Goal: Check status: Check status

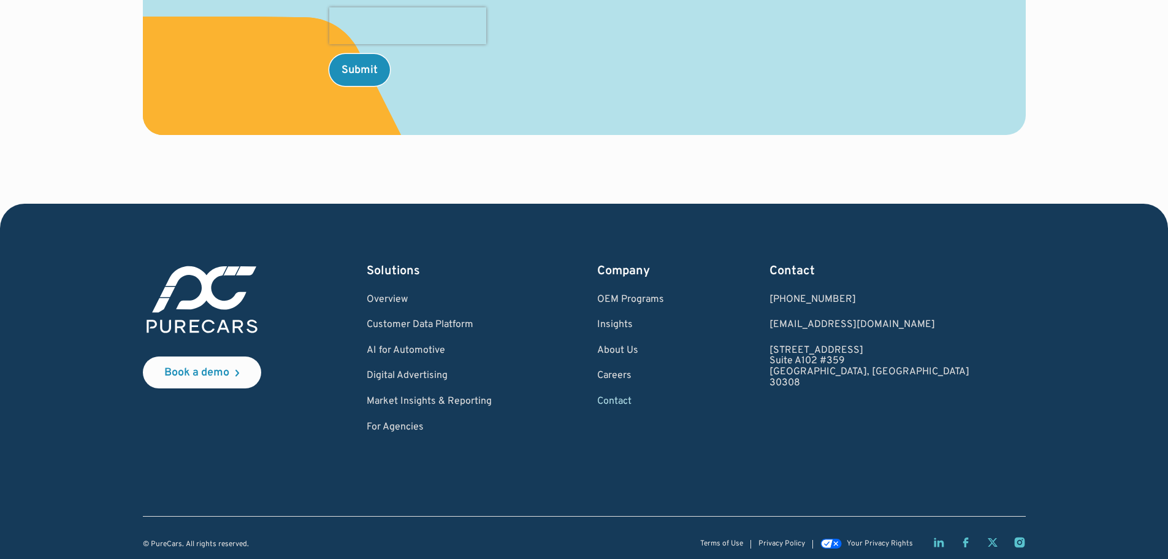
scroll to position [696, 0]
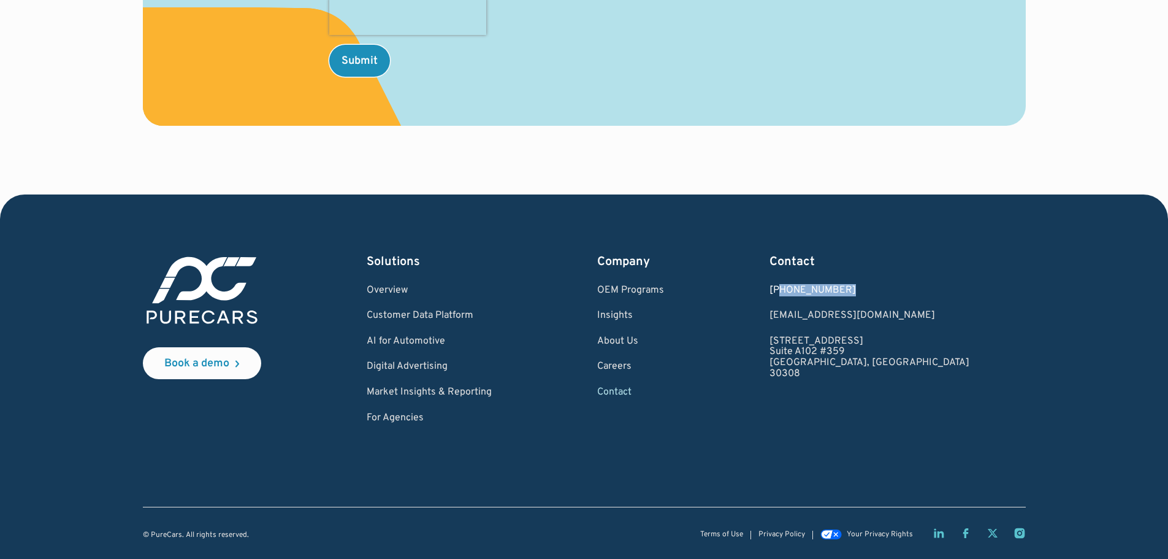
drag, startPoint x: 916, startPoint y: 286, endPoint x: 856, endPoint y: 291, distance: 59.7
click at [856, 291] on div "[PHONE_NUMBER]" at bounding box center [870, 290] width 200 height 11
click at [878, 294] on div "[PHONE_NUMBER]" at bounding box center [870, 290] width 200 height 11
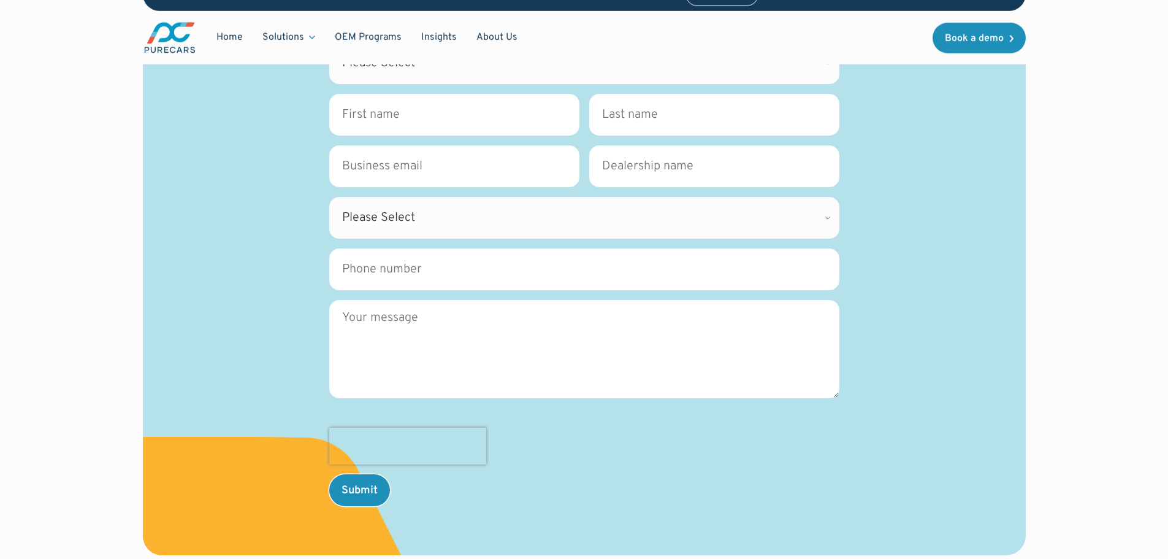
scroll to position [0, 0]
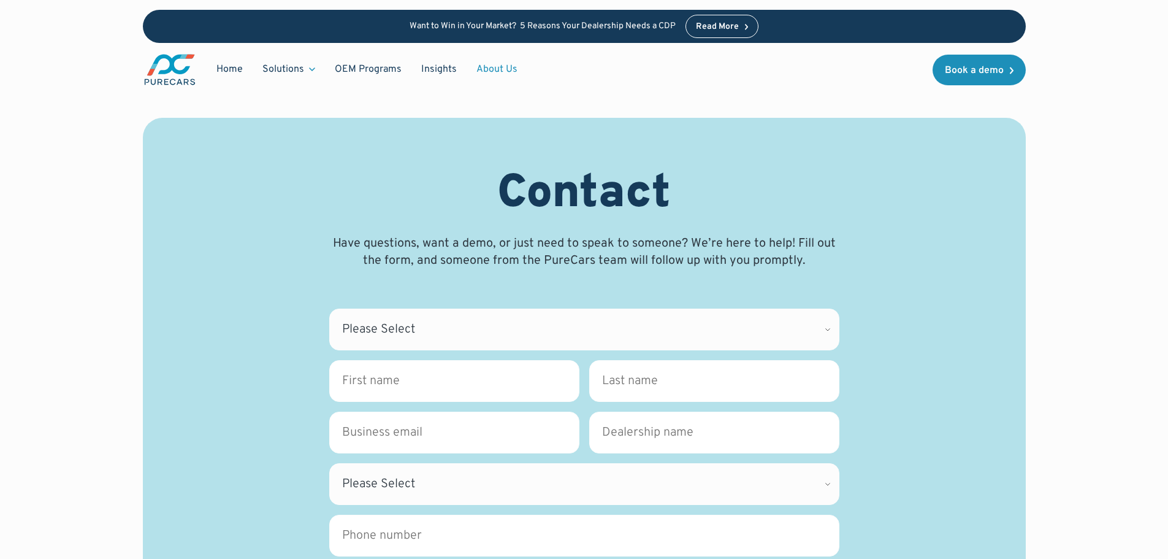
click at [503, 66] on link "About Us" at bounding box center [497, 69] width 61 height 23
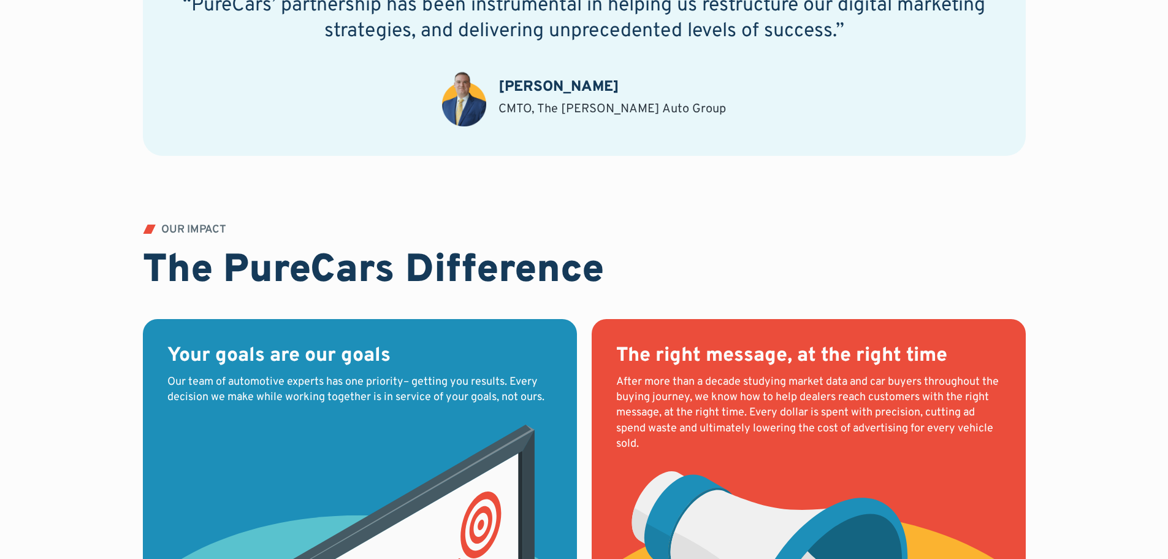
scroll to position [1349, 0]
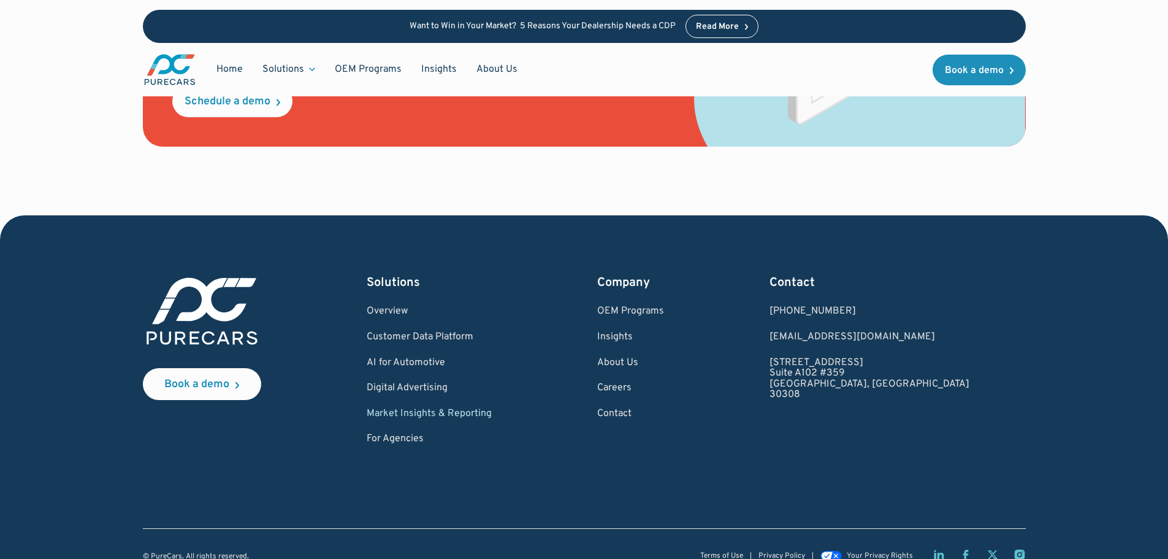
scroll to position [1757, 0]
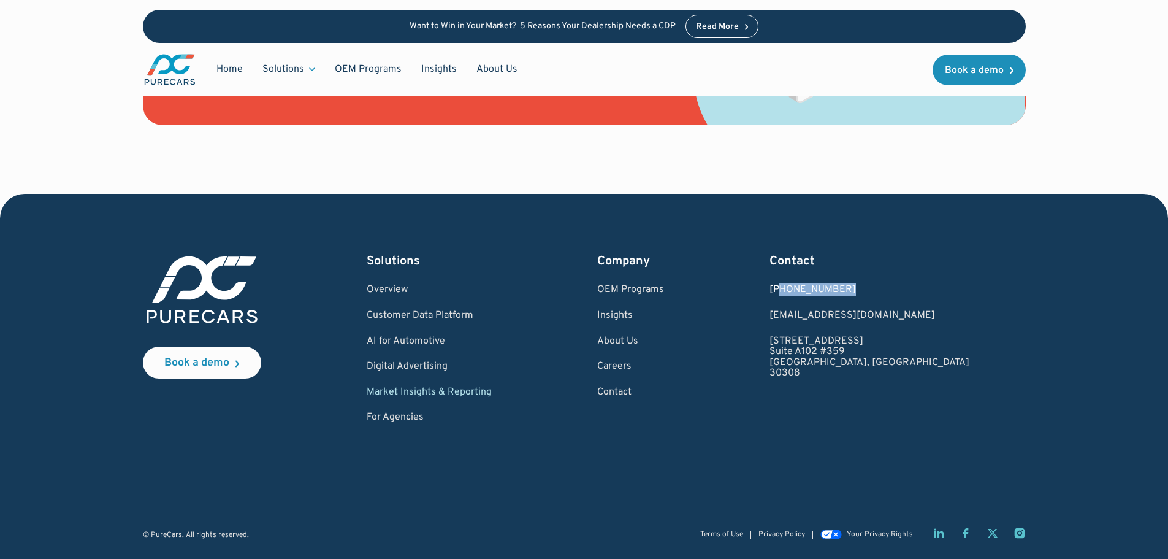
drag, startPoint x: 927, startPoint y: 290, endPoint x: 857, endPoint y: 291, distance: 69.3
click at [857, 291] on div "1.877.860.7873" at bounding box center [870, 290] width 200 height 11
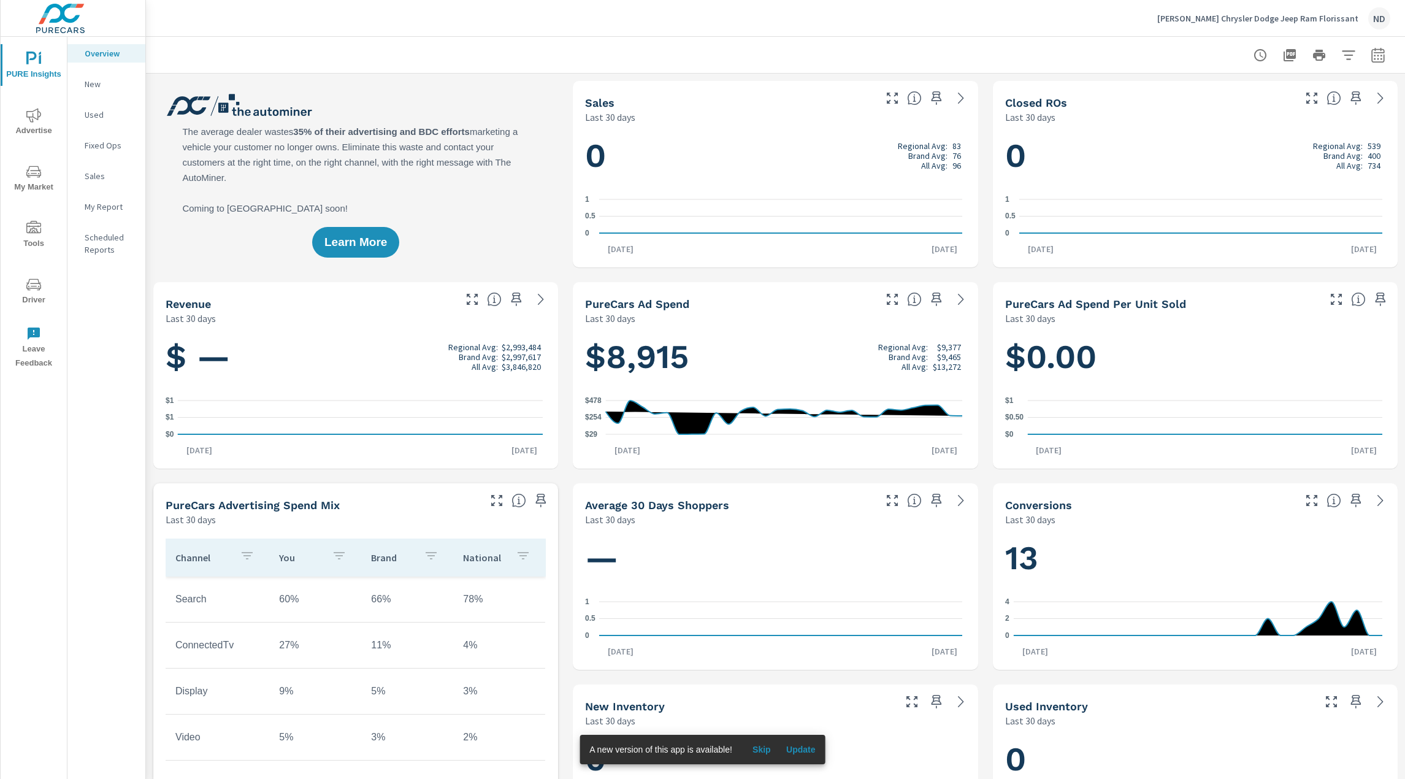
click at [29, 113] on icon "nav menu" at bounding box center [33, 115] width 15 height 15
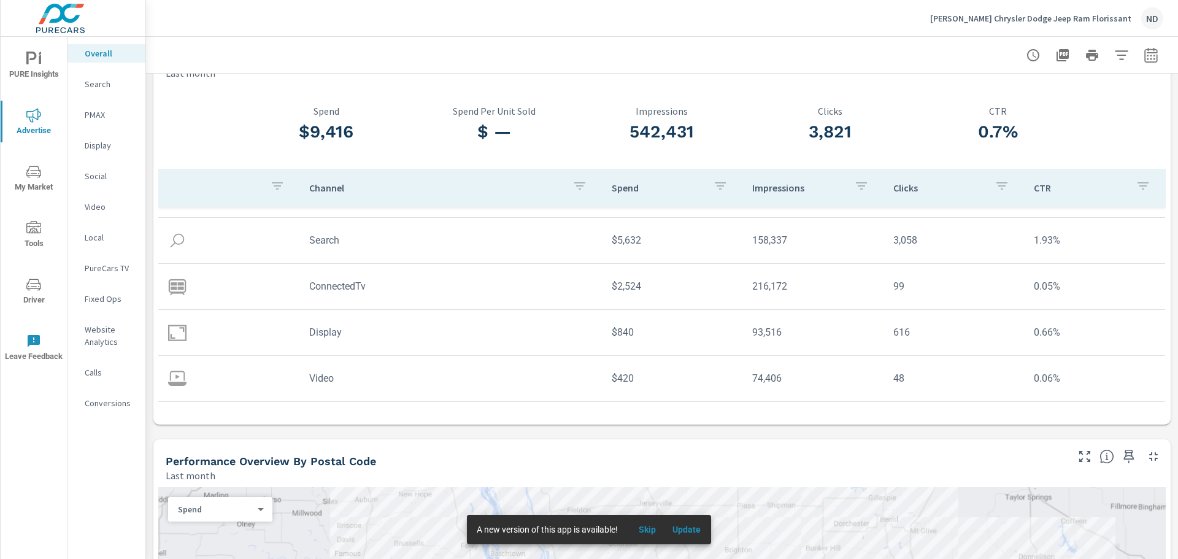
scroll to position [61, 0]
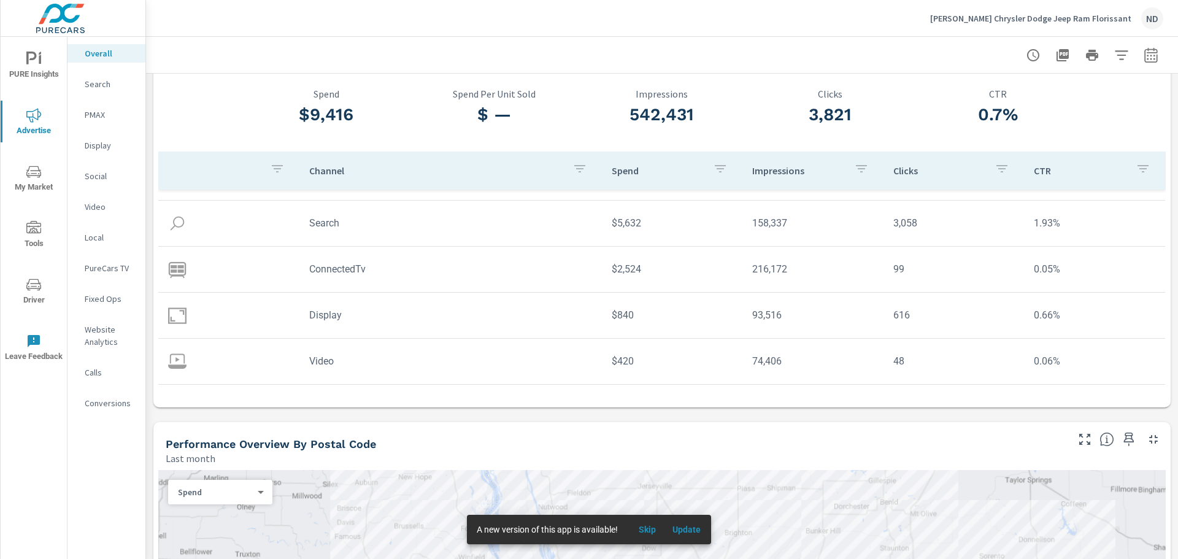
click at [97, 86] on p "Search" at bounding box center [110, 84] width 51 height 12
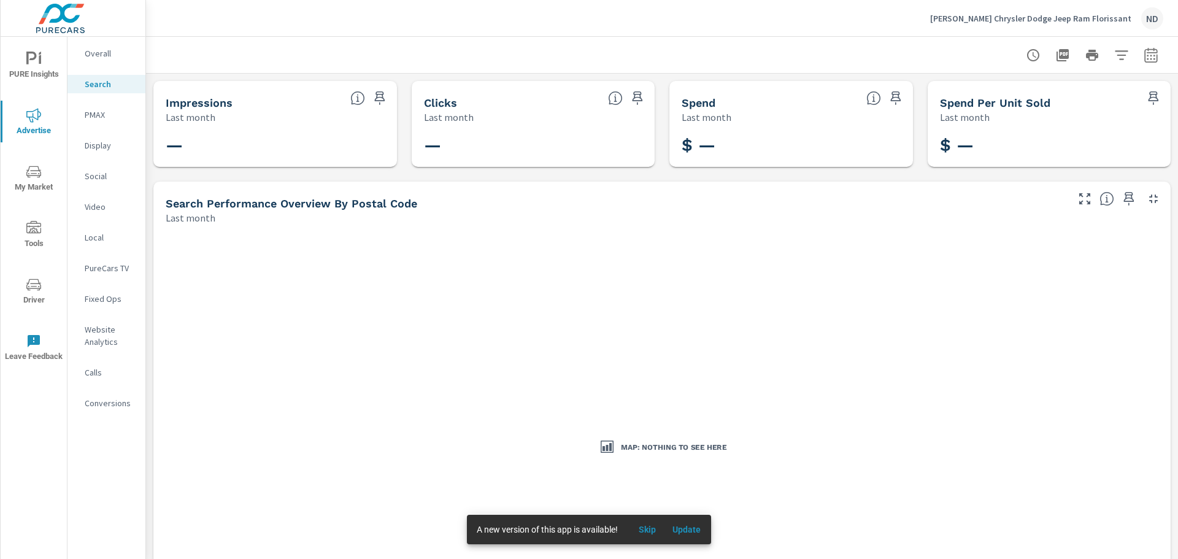
click at [105, 112] on p "PMAX" at bounding box center [110, 115] width 51 height 12
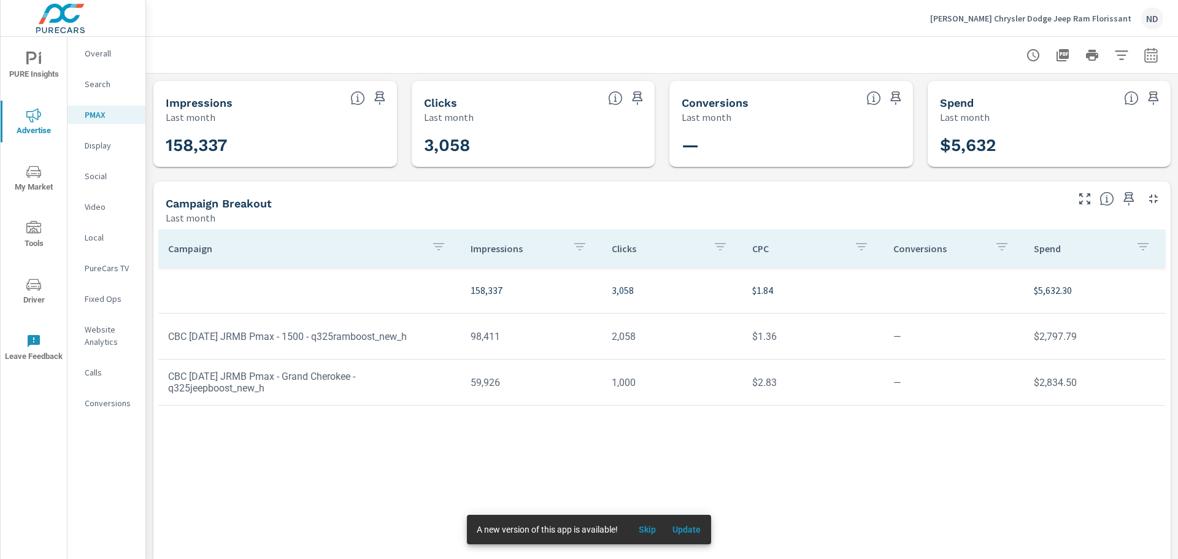
click at [317, 336] on td "CBC [DATE] JRMB Pmax - 1500 - q325ramboost_new_h" at bounding box center [309, 336] width 302 height 31
click at [102, 145] on p "Display" at bounding box center [110, 145] width 51 height 12
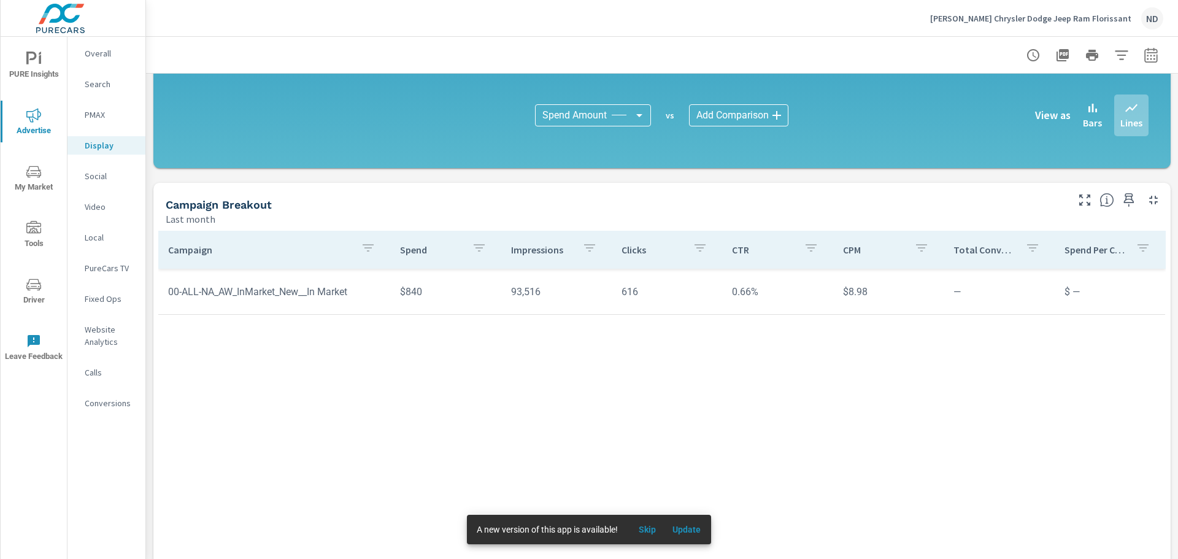
scroll to position [307, 0]
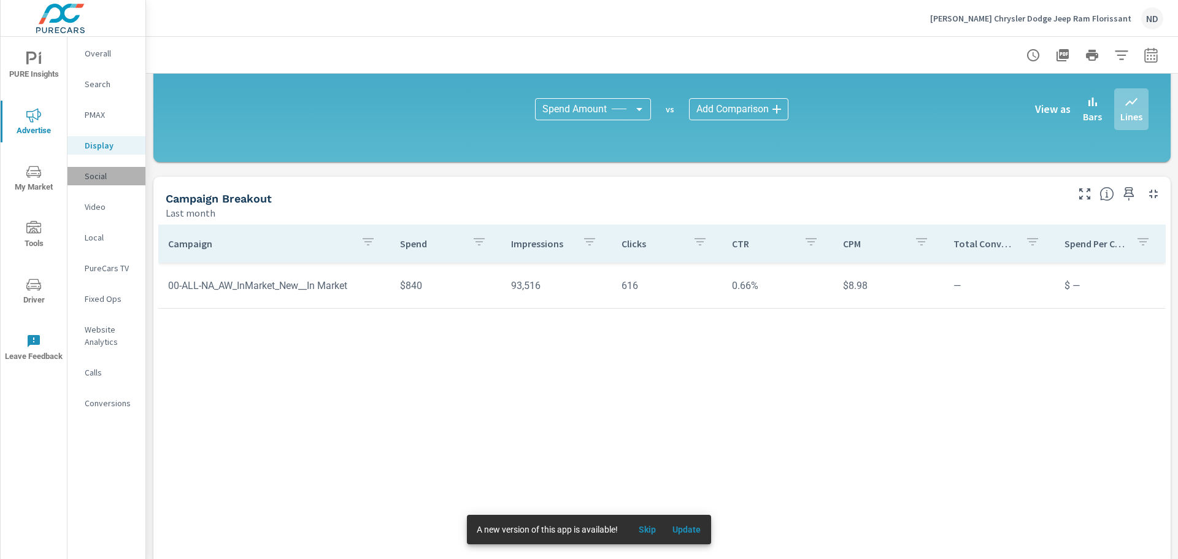
click at [110, 173] on p "Social" at bounding box center [110, 176] width 51 height 12
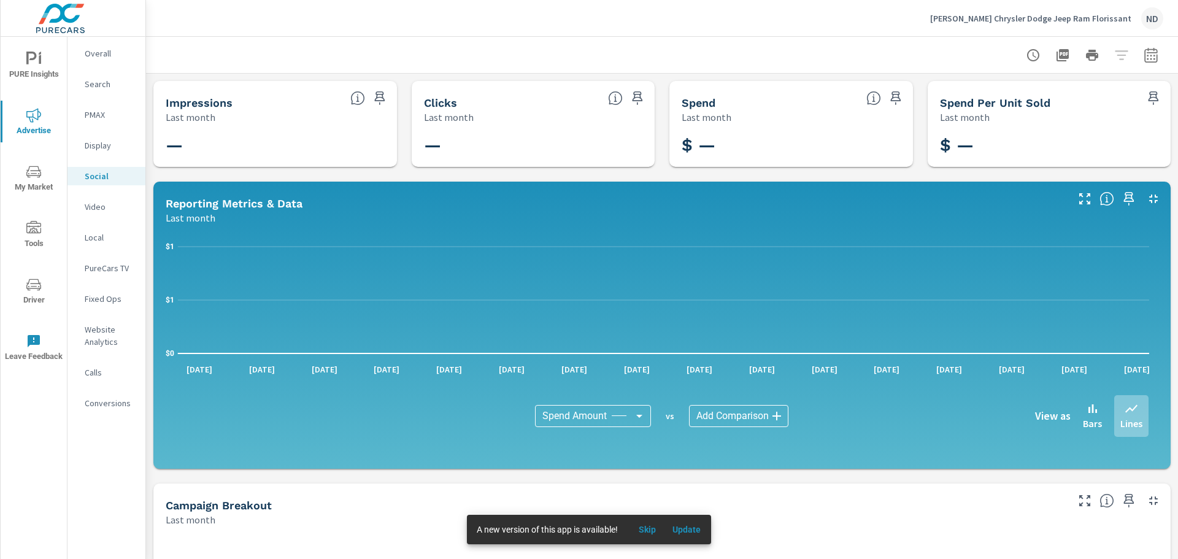
click at [109, 212] on p "Video" at bounding box center [110, 207] width 51 height 12
